Goal: Find specific page/section: Find specific page/section

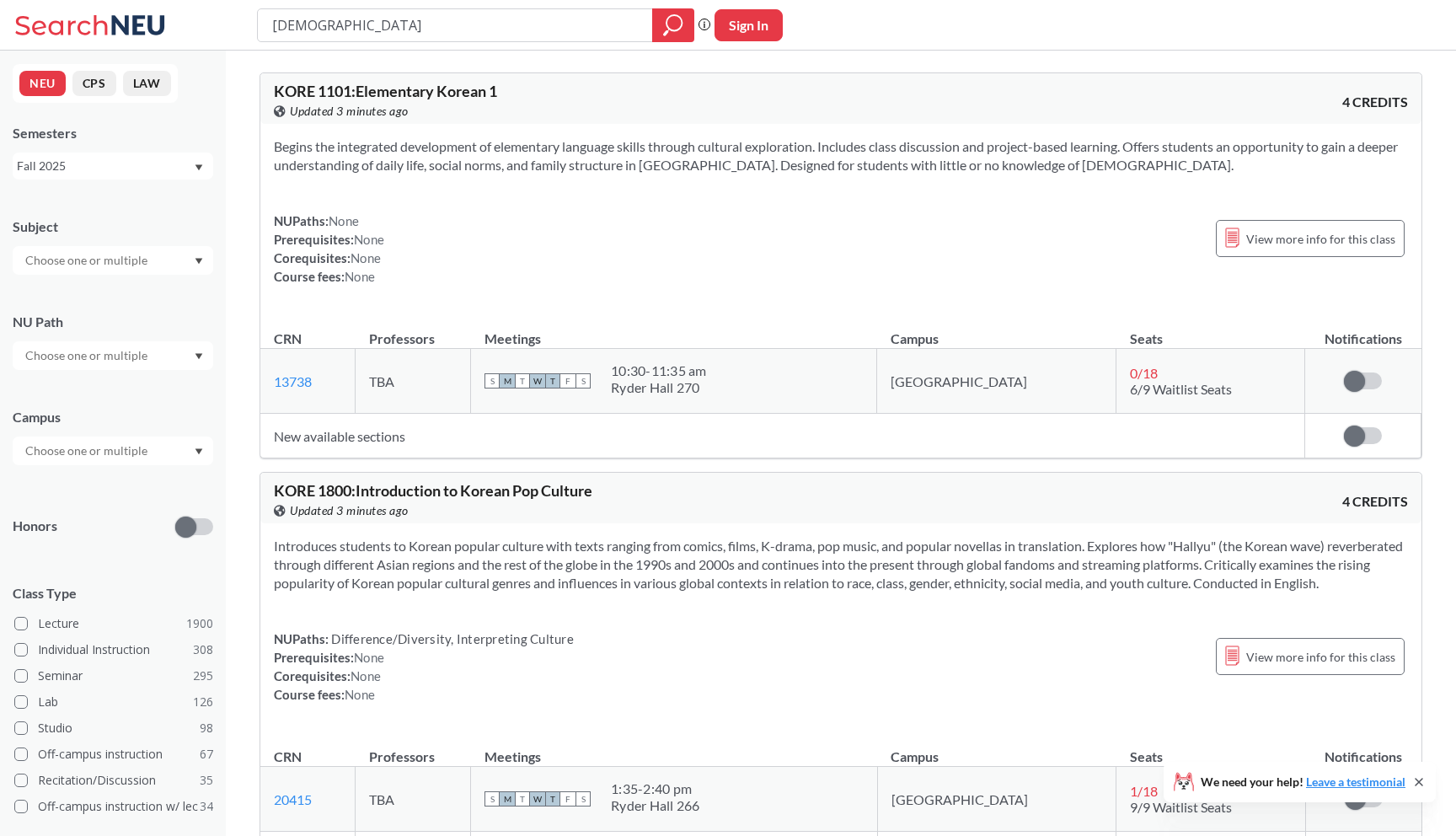
scroll to position [193, 0]
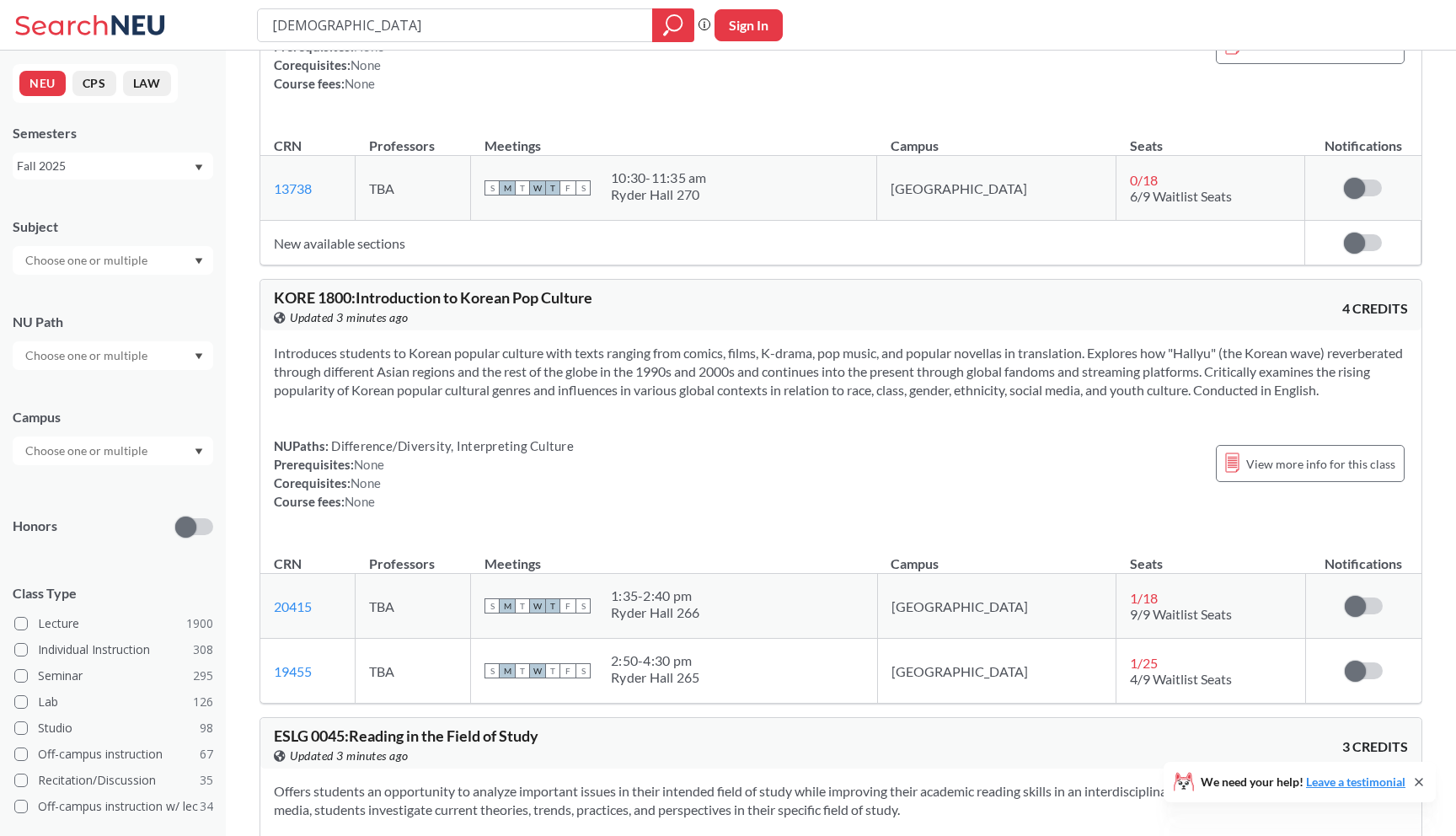
click at [217, 34] on div "korean Phrase search guarantees the exact search appears in the results. Ex. If…" at bounding box center [728, 25] width 1456 height 51
click at [176, 23] on div "korean Phrase search guarantees the exact search appears in the results. Ex. If…" at bounding box center [728, 25] width 1456 height 51
click at [171, 23] on link at bounding box center [86, 25] width 173 height 34
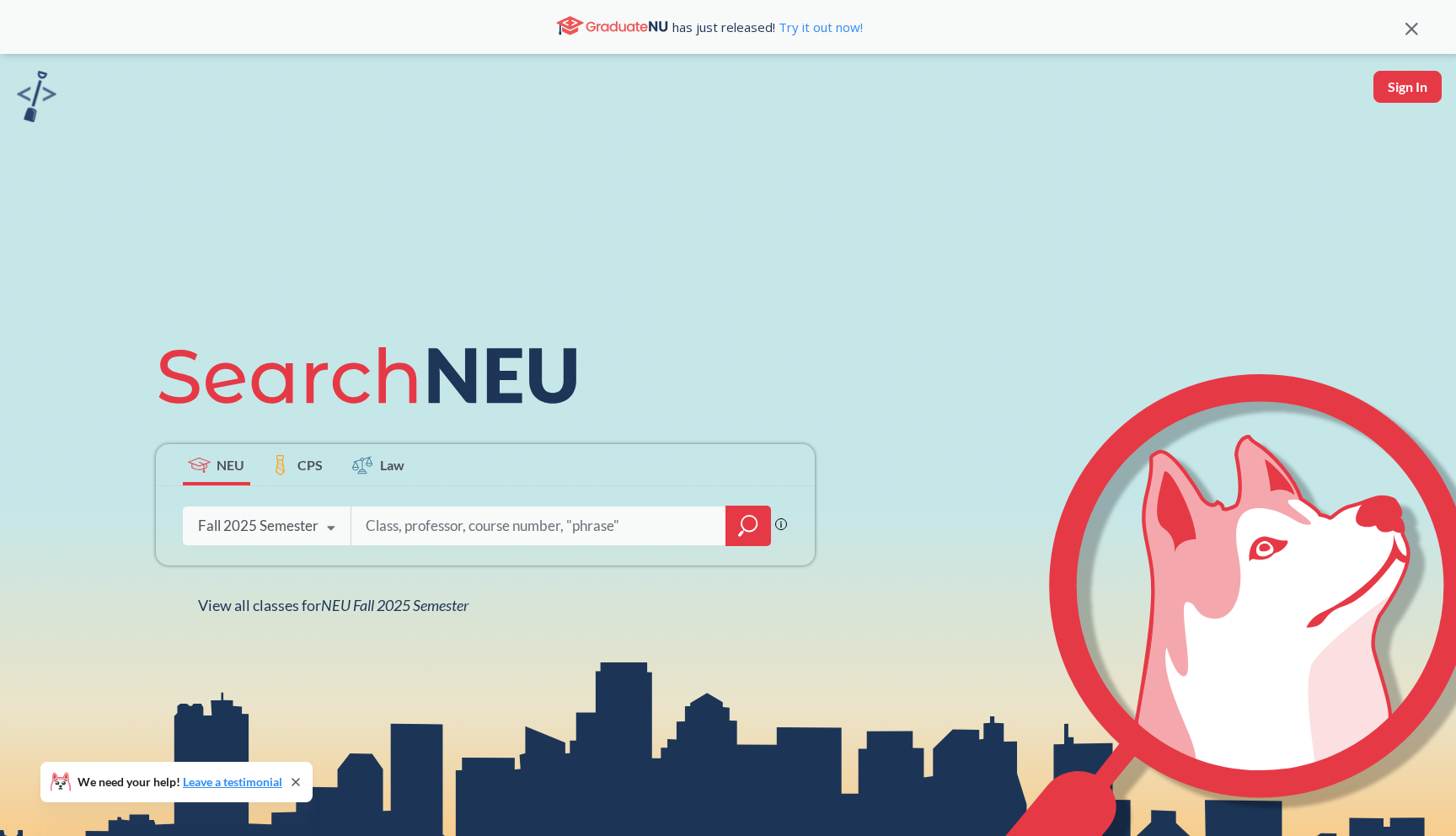
click at [417, 513] on input "search" at bounding box center [539, 525] width 350 height 35
type input "4530"
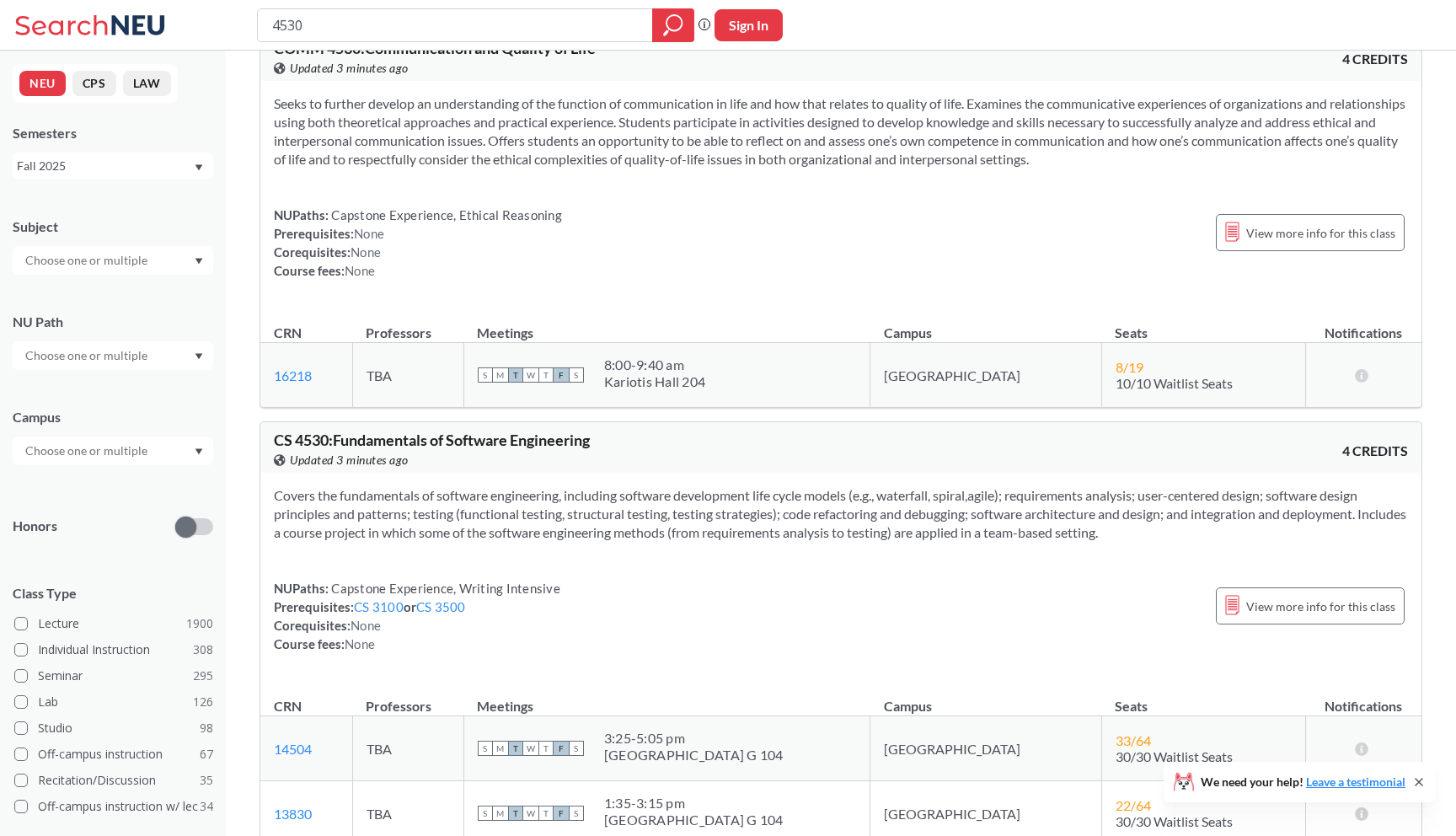
scroll to position [773, 0]
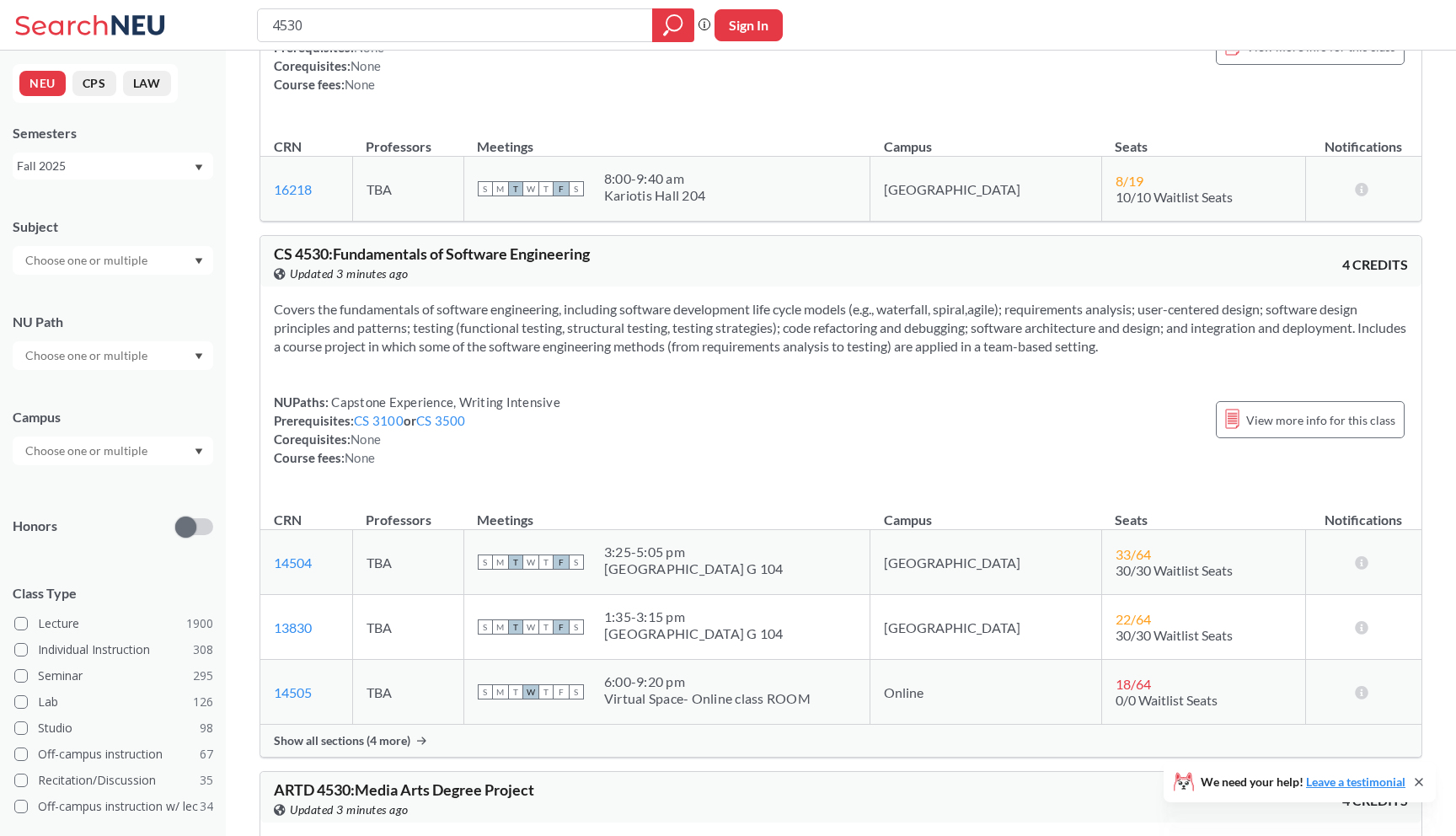
click at [377, 742] on span "Show all sections (4 more)" at bounding box center [342, 741] width 136 height 16
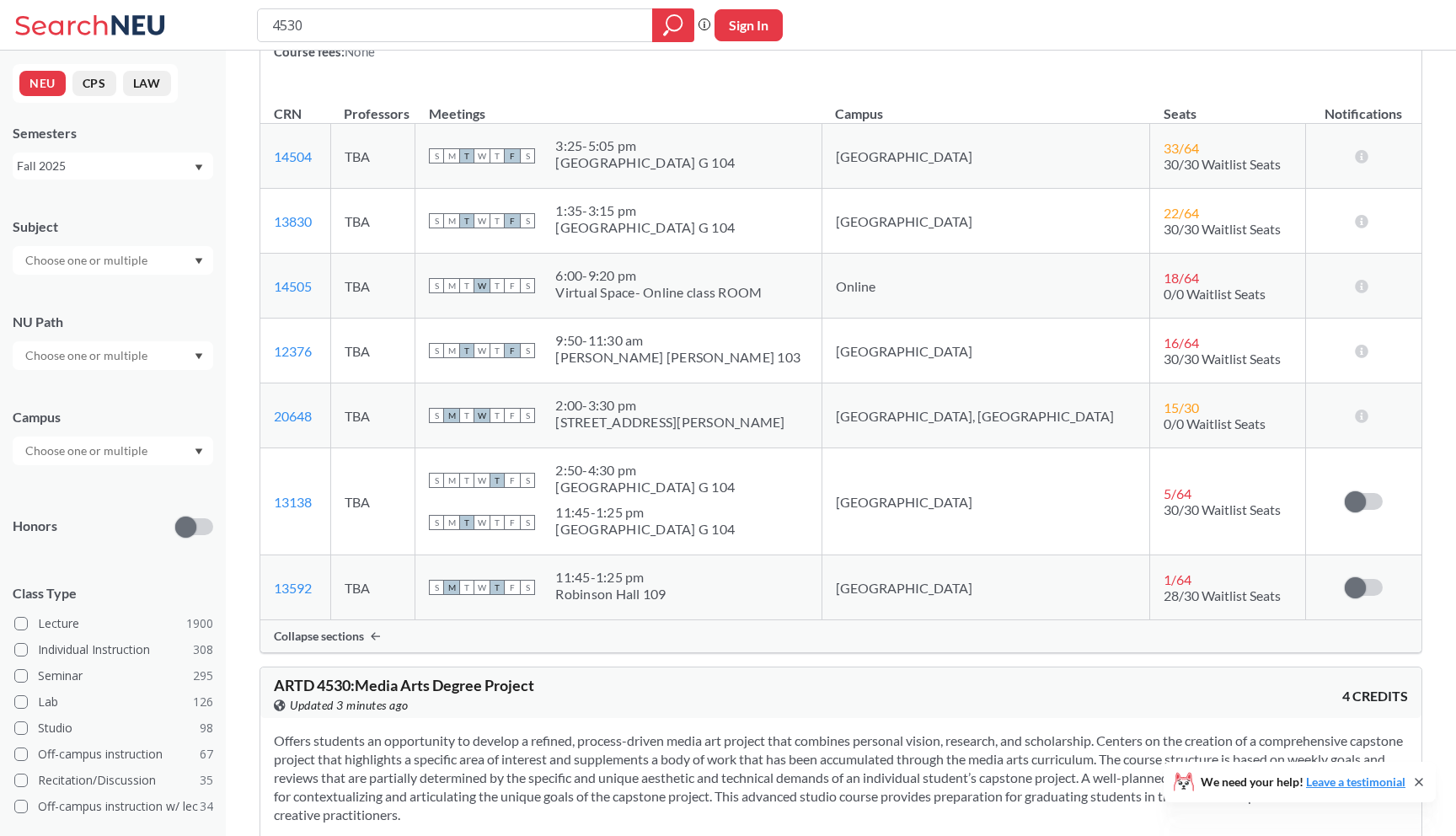
scroll to position [1211, 0]
